Goal: Navigation & Orientation: Find specific page/section

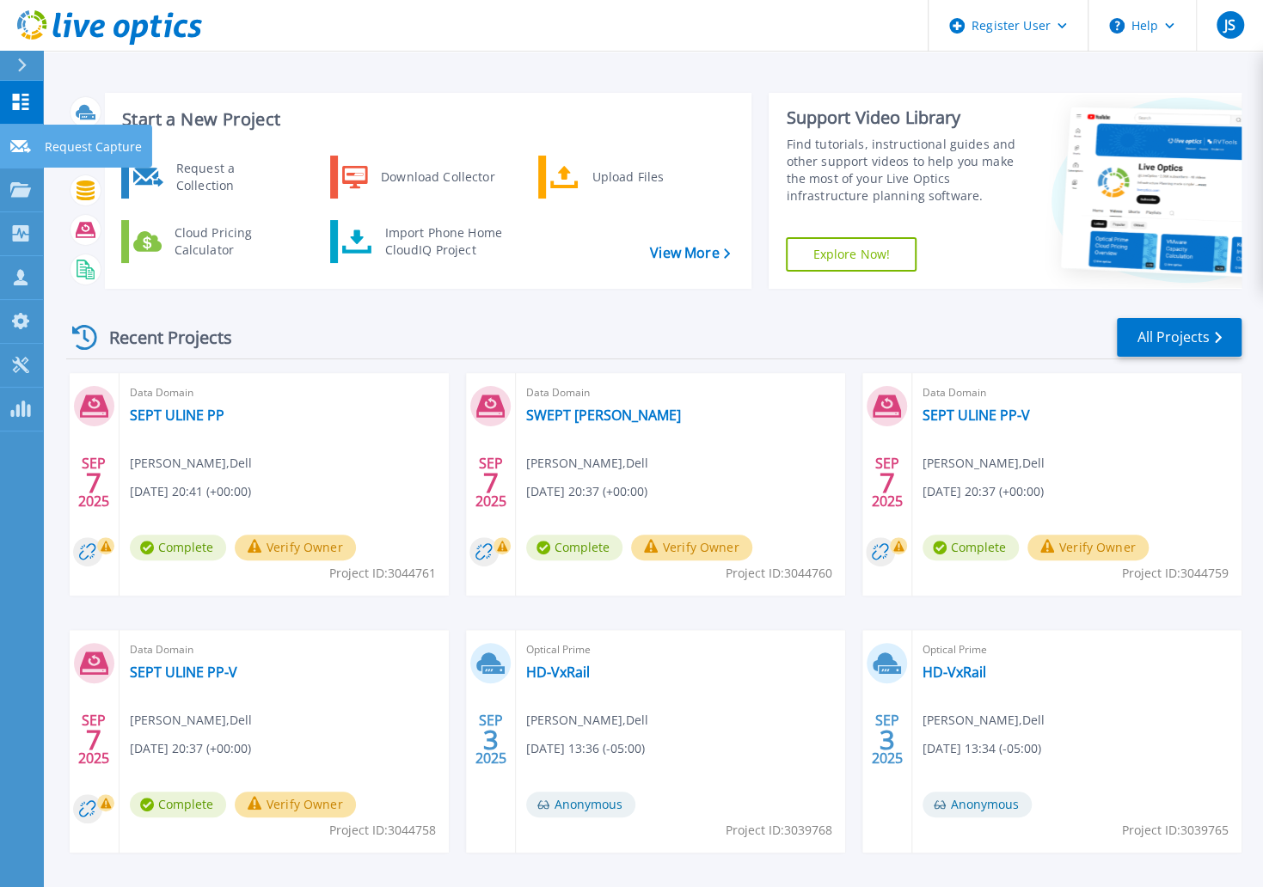
click at [24, 151] on icon at bounding box center [20, 146] width 21 height 13
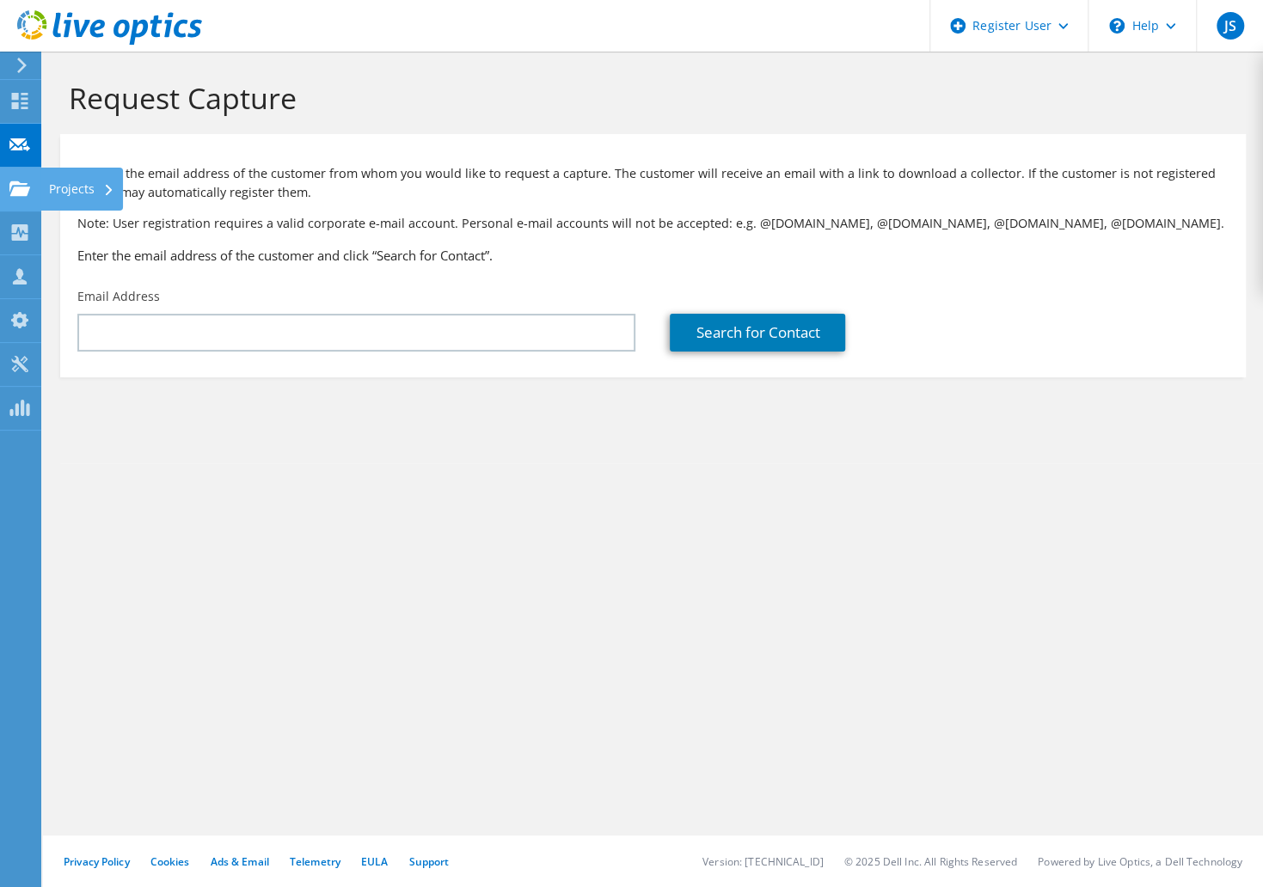
click at [21, 187] on use at bounding box center [19, 187] width 21 height 15
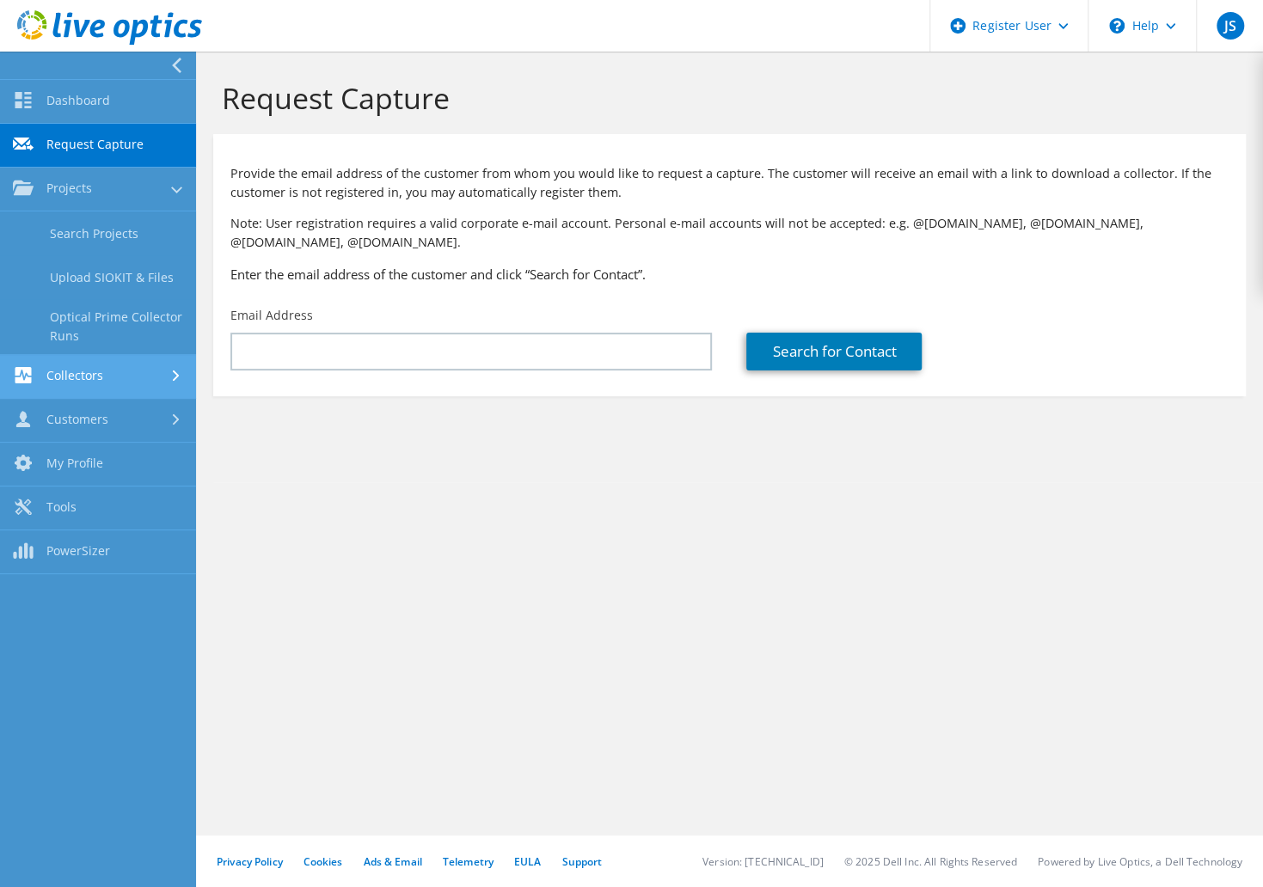
click at [36, 374] on link "Collectors" at bounding box center [98, 377] width 196 height 44
click at [66, 371] on link "Data Domain Local Summary" at bounding box center [98, 370] width 196 height 55
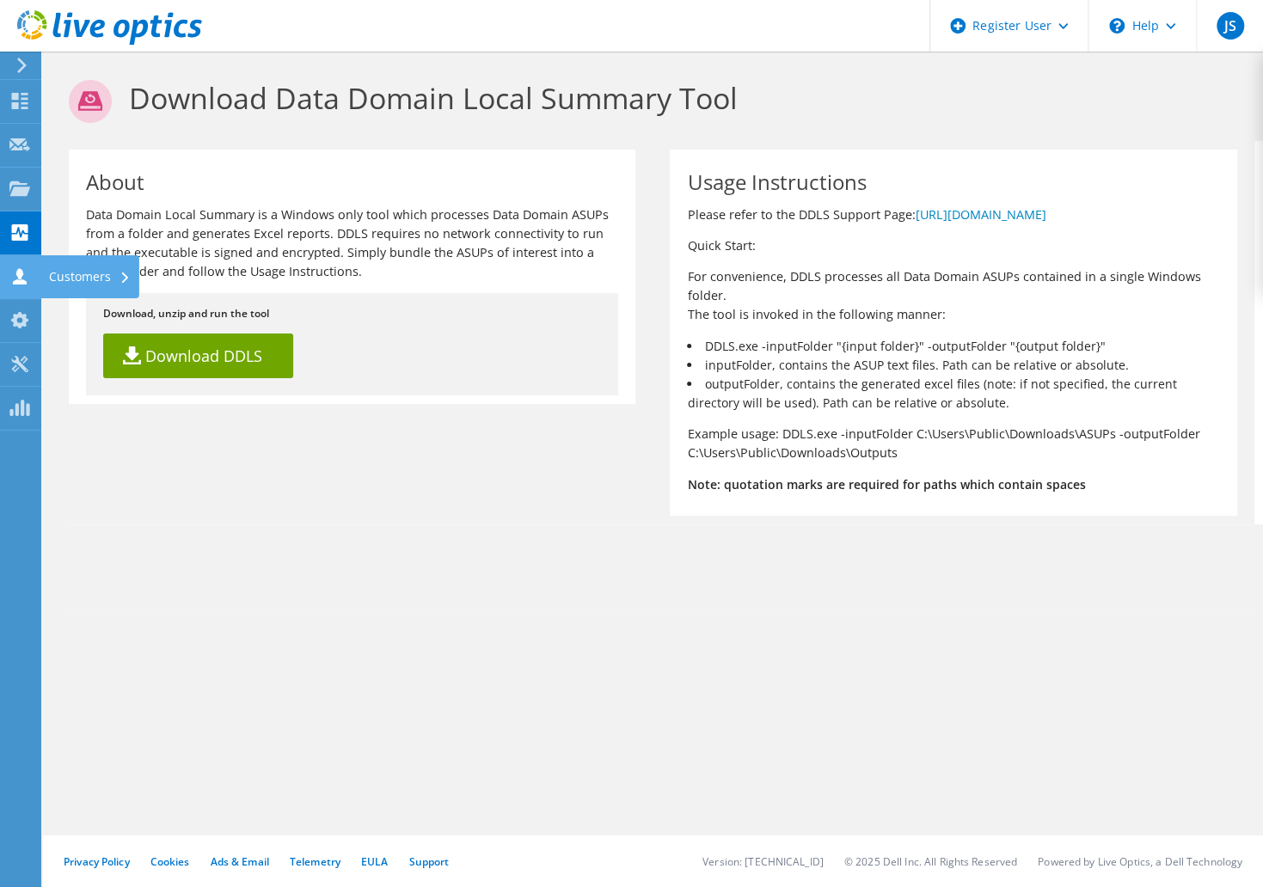
click at [110, 284] on div "Customers" at bounding box center [89, 276] width 99 height 43
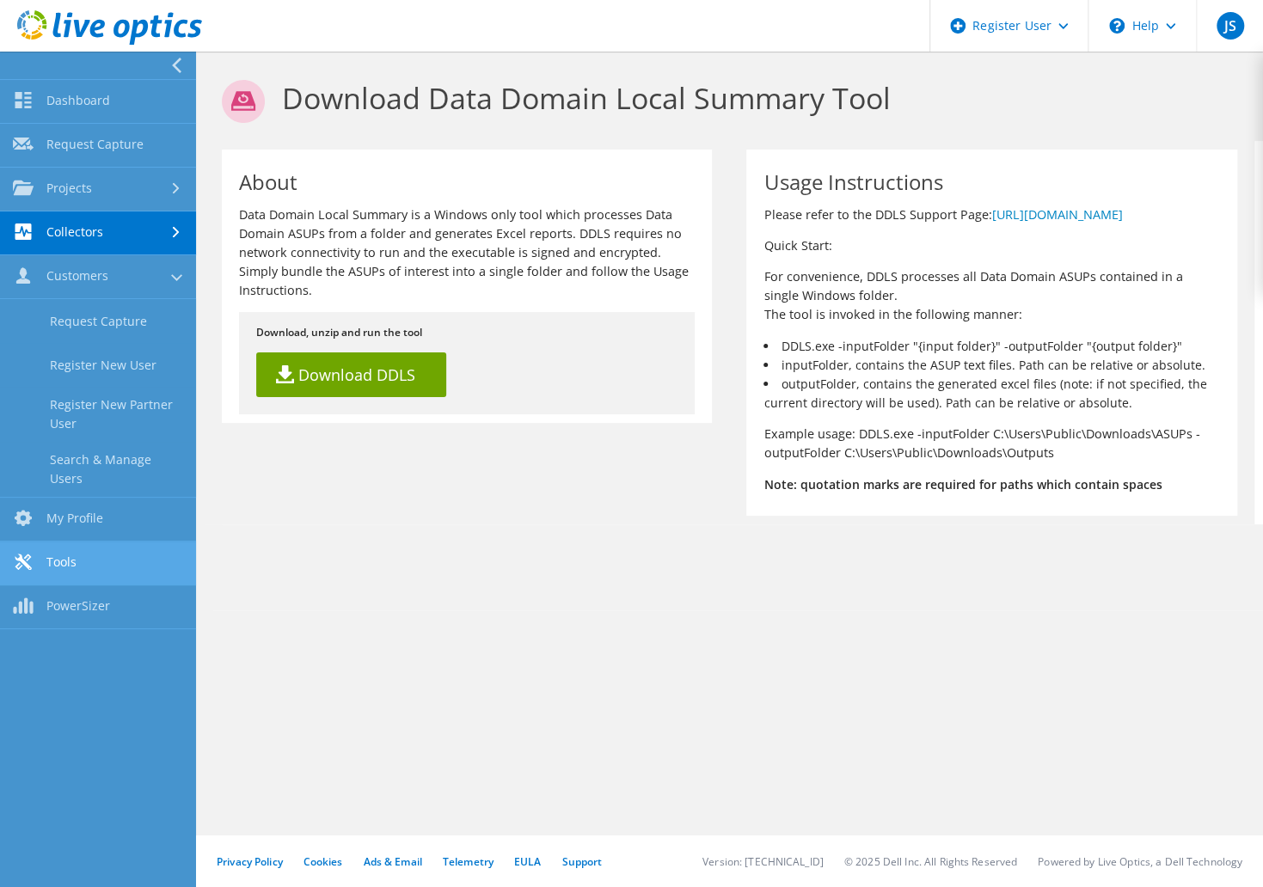
click at [79, 553] on link "Tools" at bounding box center [98, 563] width 196 height 44
